Goal: Find contact information: Find contact information

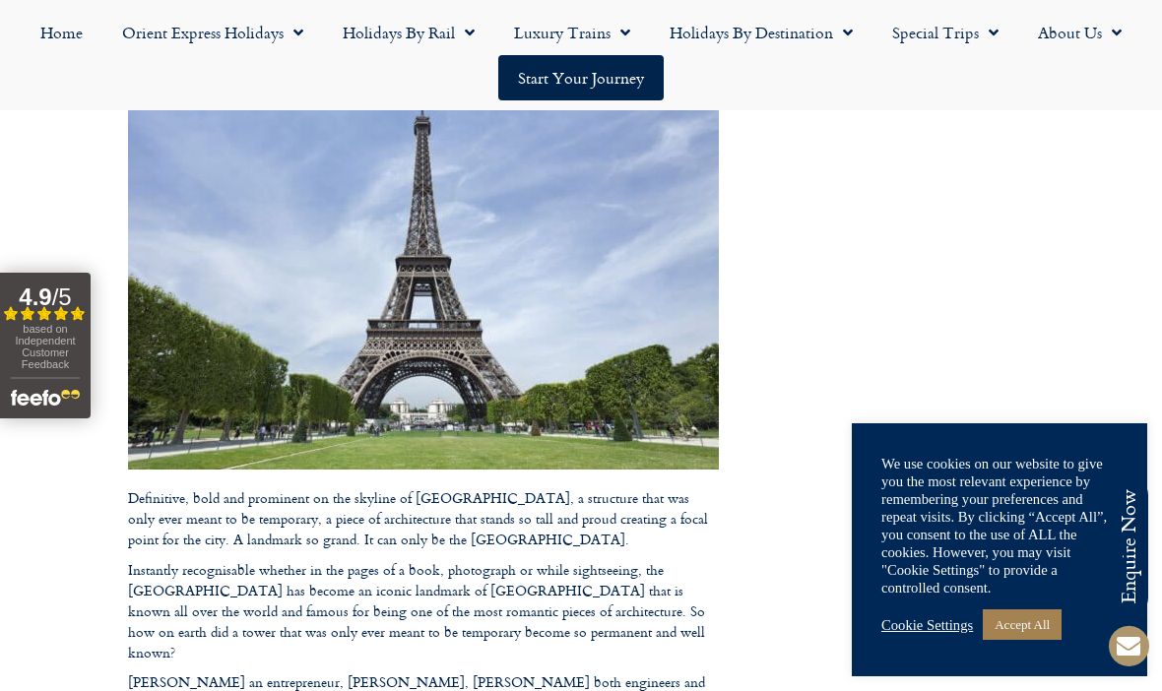
scroll to position [321, 0]
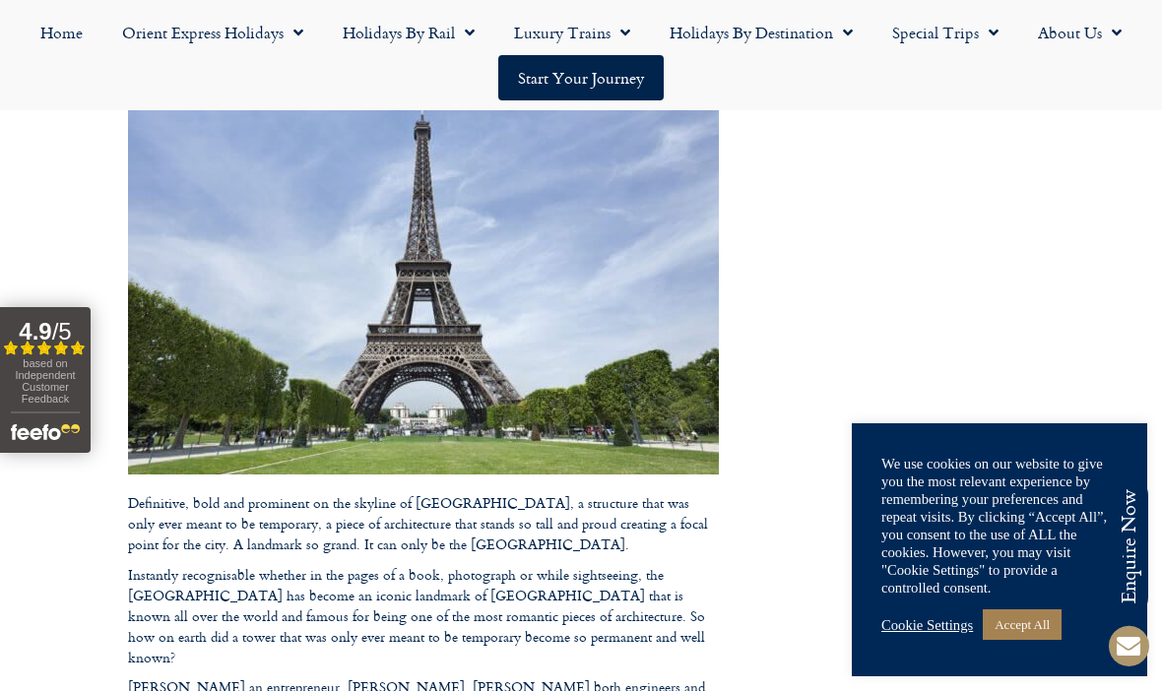
drag, startPoint x: 563, startPoint y: 322, endPoint x: 610, endPoint y: 392, distance: 84.4
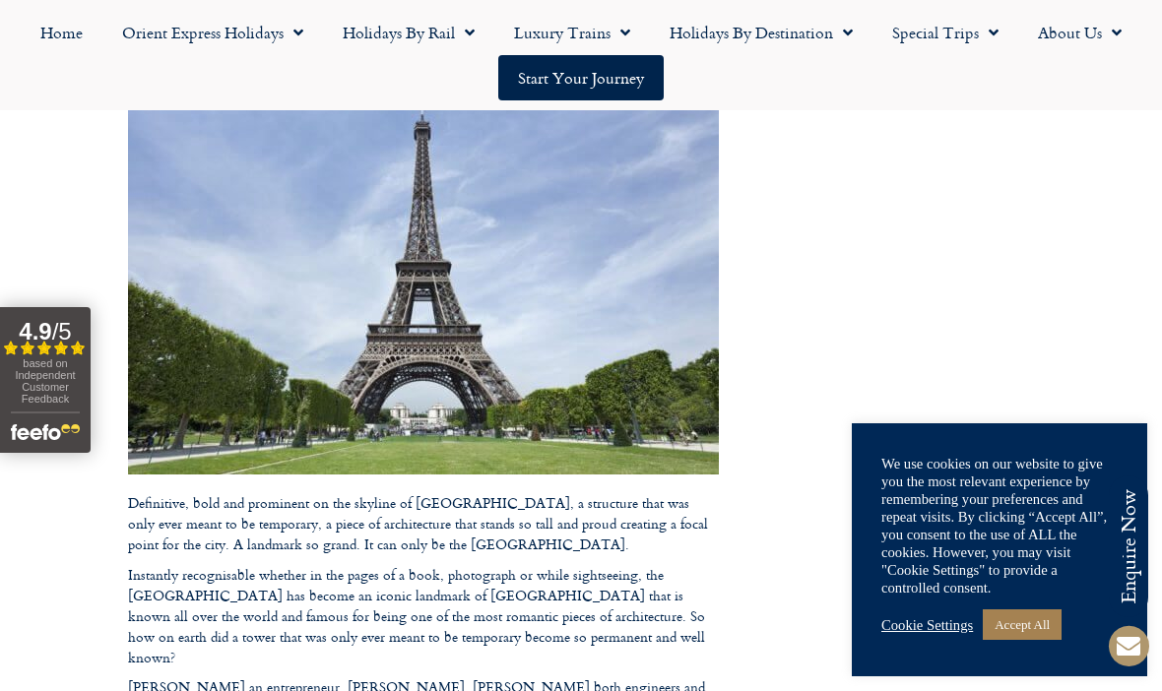
drag, startPoint x: 574, startPoint y: 394, endPoint x: 634, endPoint y: 371, distance: 64.2
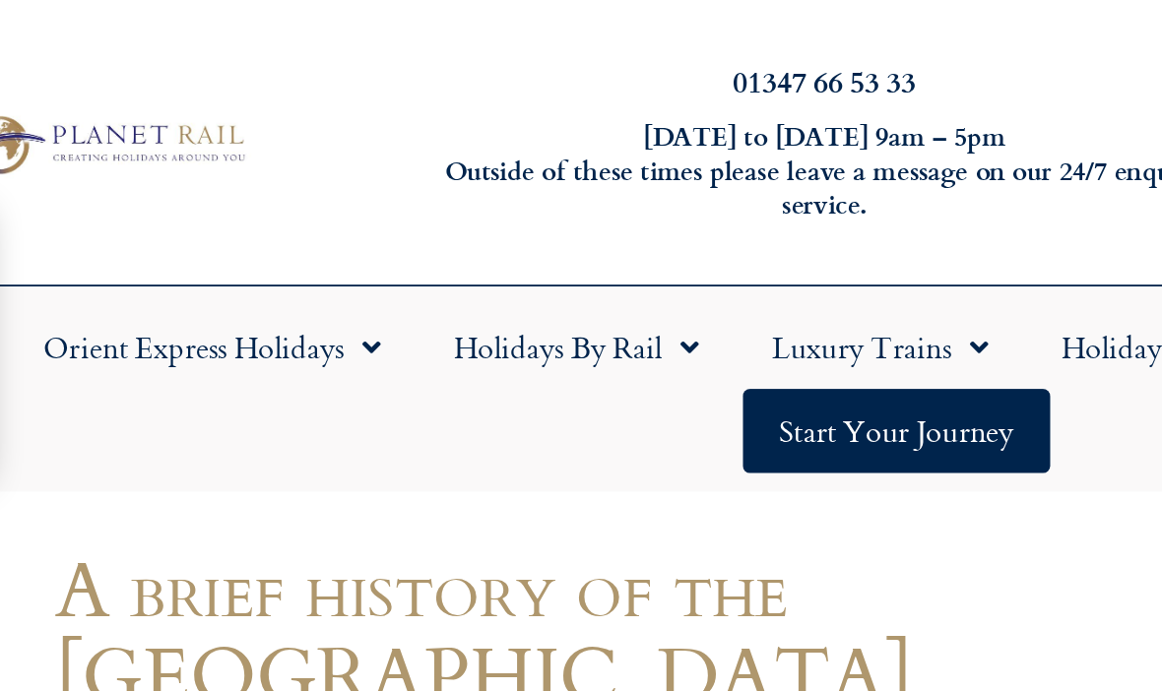
scroll to position [0, 0]
